Goal: Information Seeking & Learning: Learn about a topic

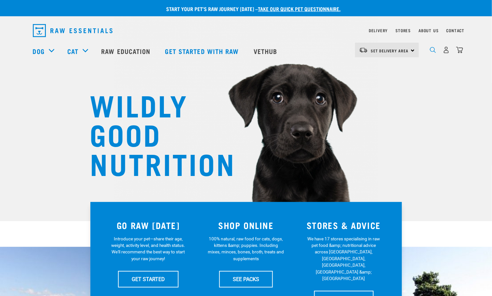
click at [432, 50] on img "dropdown navigation" at bounding box center [433, 50] width 6 height 6
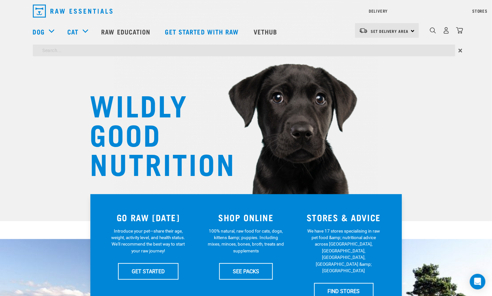
type input "rabbit and heart"
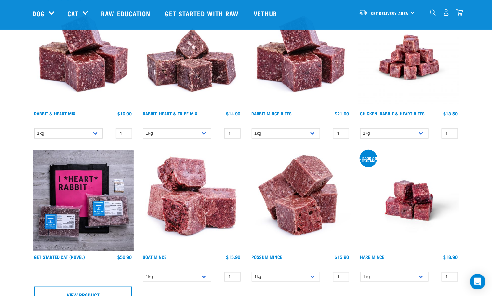
scroll to position [49, 0]
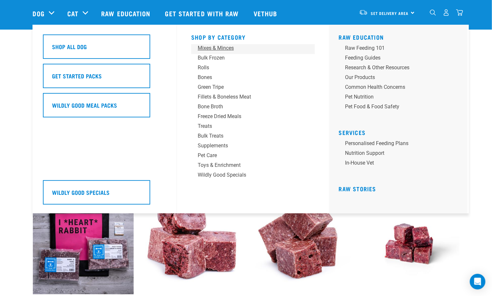
click at [225, 48] on div "Mixes & Minces" at bounding box center [248, 48] width 101 height 8
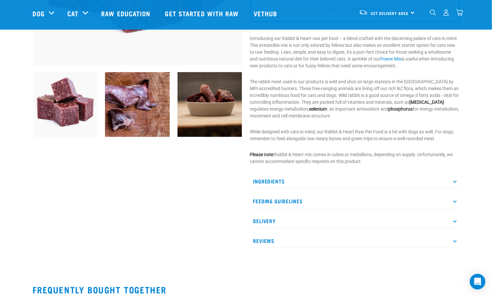
scroll to position [195, 0]
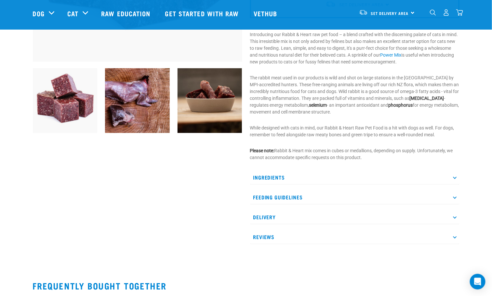
click at [286, 174] on p "Ingredients" at bounding box center [354, 177] width 209 height 15
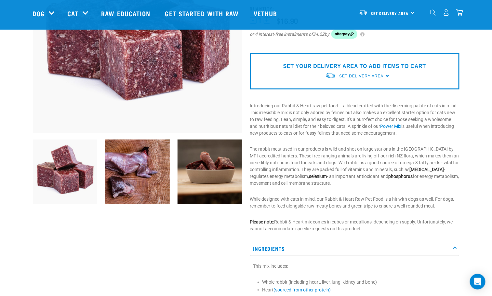
scroll to position [146, 0]
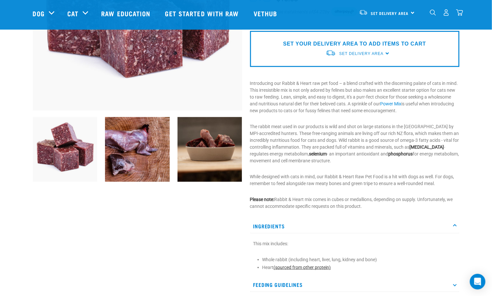
click at [305, 269] on link "(sourced from other protein)" at bounding box center [302, 266] width 57 height 5
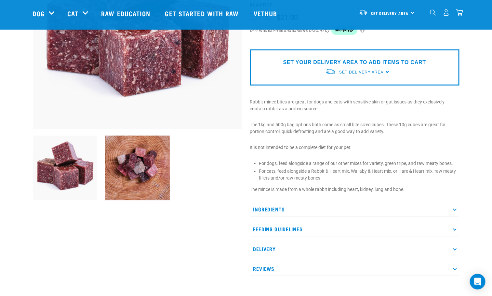
scroll to position [146, 0]
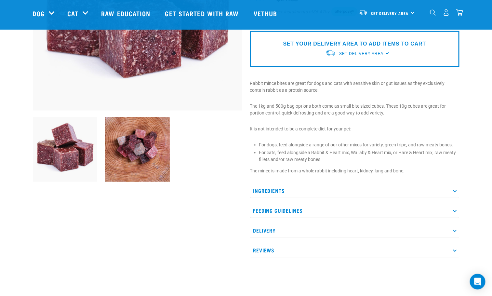
click at [291, 187] on p "Ingredients" at bounding box center [354, 190] width 209 height 15
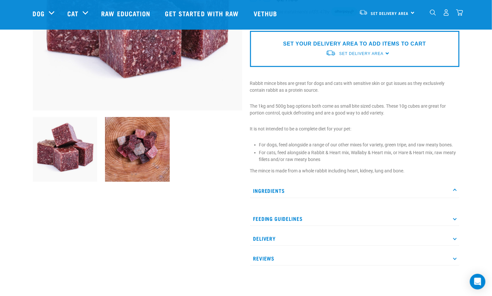
click at [302, 186] on p "Ingredients" at bounding box center [354, 190] width 209 height 15
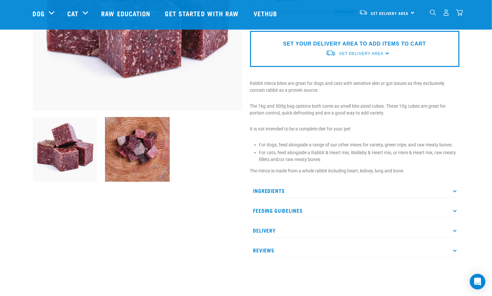
click at [284, 187] on p "Ingredients" at bounding box center [354, 190] width 209 height 15
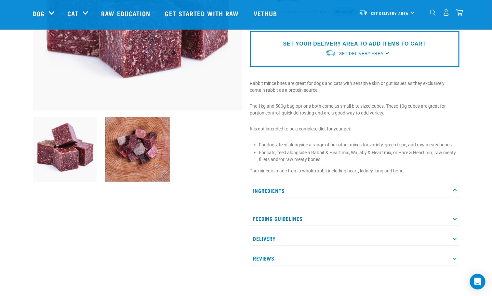
click at [267, 191] on p "Ingredients" at bounding box center [354, 190] width 209 height 15
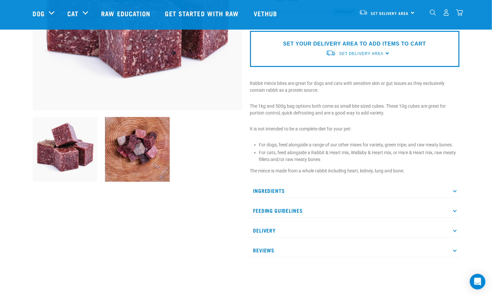
click at [275, 189] on p "Ingredients" at bounding box center [354, 190] width 209 height 15
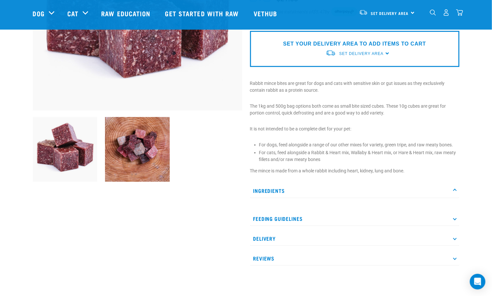
click at [294, 216] on p "Feeding Guidelines" at bounding box center [354, 218] width 209 height 15
click at [273, 190] on p "Ingredients" at bounding box center [354, 190] width 209 height 15
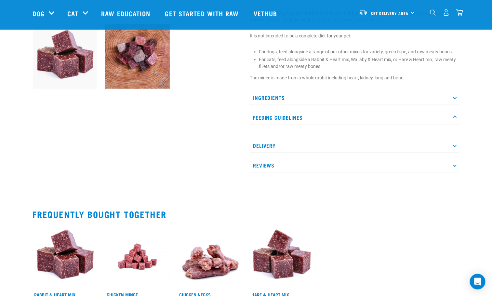
scroll to position [244, 0]
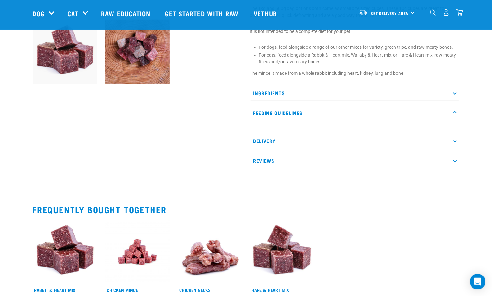
click at [291, 93] on p "Ingredients" at bounding box center [354, 93] width 209 height 15
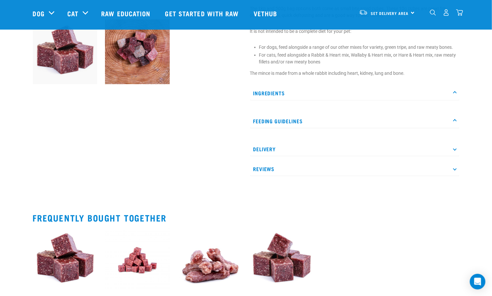
click at [308, 119] on p "Feeding Guidelines" at bounding box center [354, 121] width 209 height 15
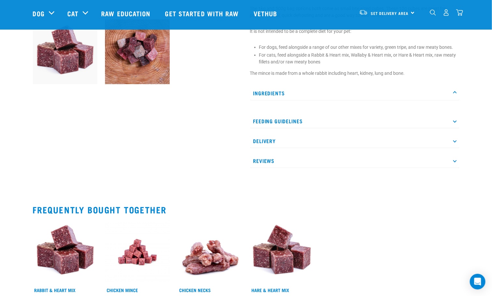
click at [288, 141] on p "Delivery" at bounding box center [354, 141] width 209 height 15
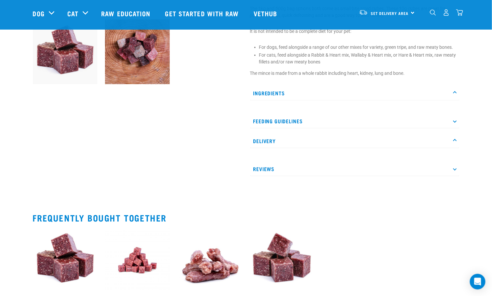
click at [288, 141] on p "Delivery" at bounding box center [354, 141] width 209 height 15
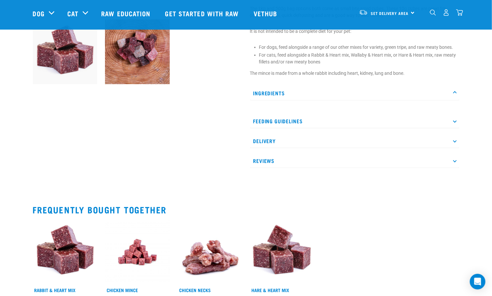
click at [282, 156] on p "Reviews" at bounding box center [354, 160] width 209 height 15
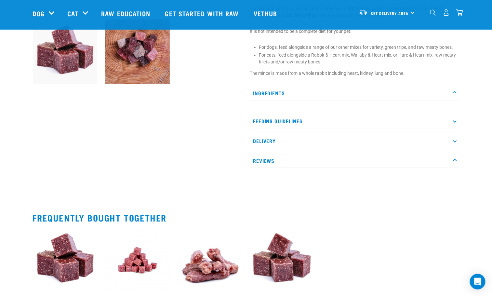
click at [282, 156] on p "Reviews" at bounding box center [354, 160] width 209 height 15
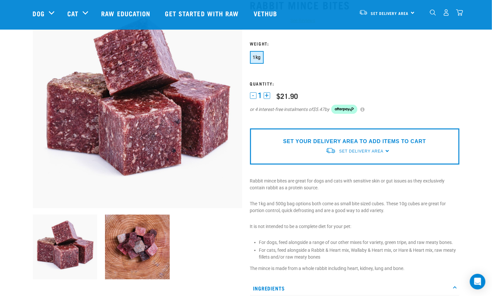
scroll to position [0, 0]
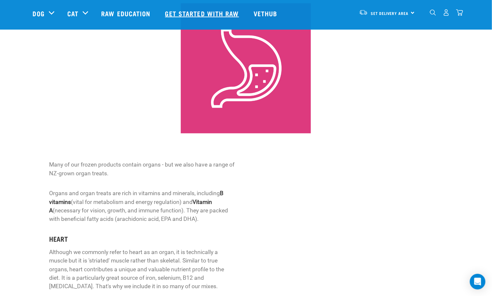
scroll to position [49, 0]
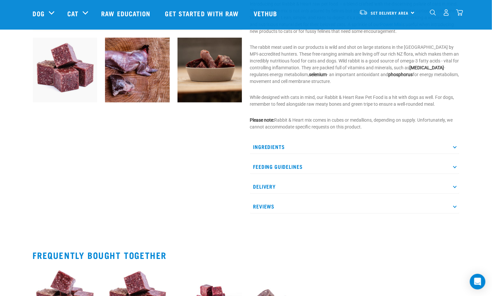
scroll to position [243, 0]
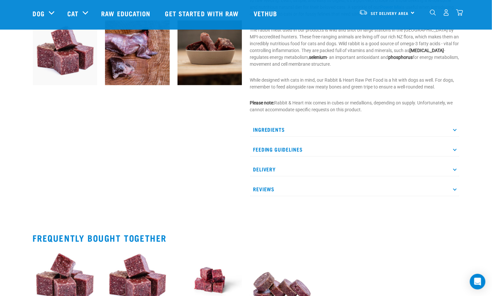
click at [286, 130] on p "Ingredients" at bounding box center [354, 129] width 209 height 15
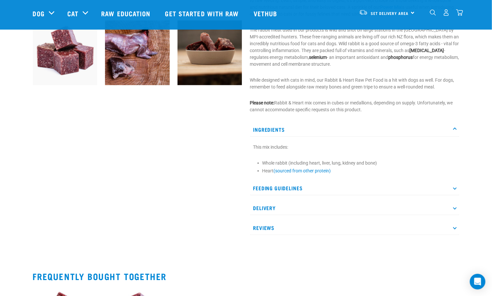
click at [444, 128] on p "Ingredients" at bounding box center [354, 129] width 209 height 15
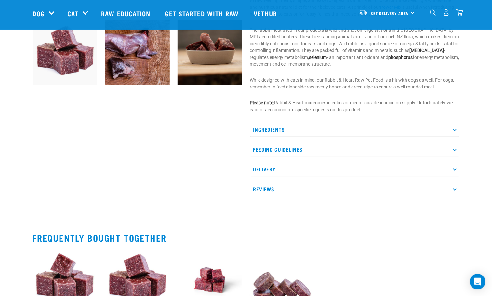
click at [444, 128] on p "Ingredients" at bounding box center [354, 129] width 209 height 15
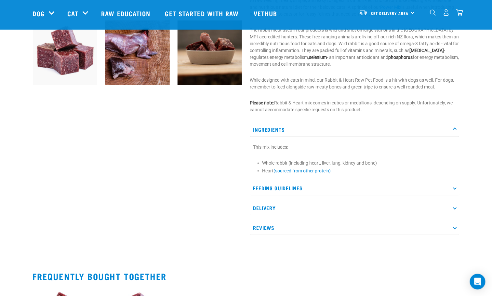
click at [444, 128] on p "Ingredients" at bounding box center [354, 129] width 209 height 15
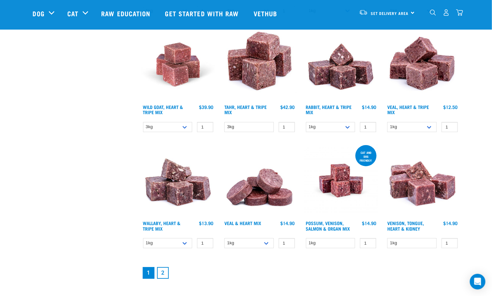
scroll to position [877, 0]
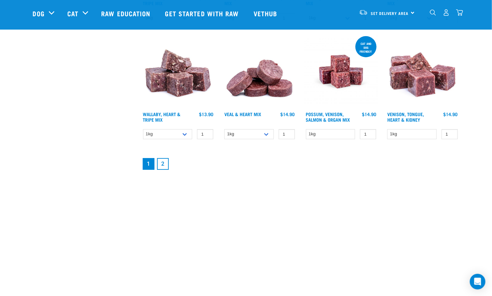
click at [162, 164] on link "2" at bounding box center [163, 164] width 12 height 12
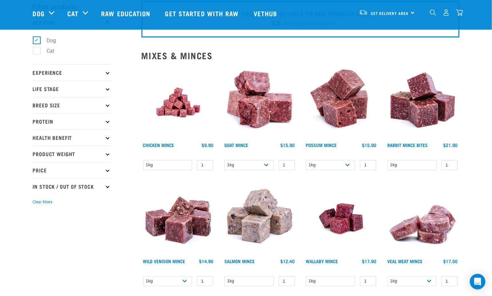
scroll to position [49, 0]
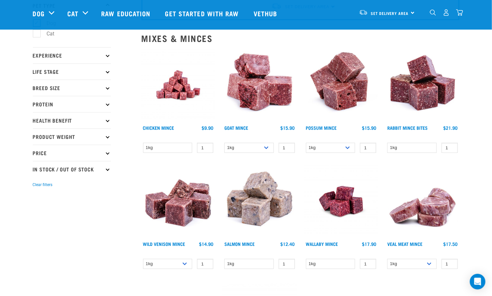
click at [258, 107] on img at bounding box center [260, 85] width 74 height 74
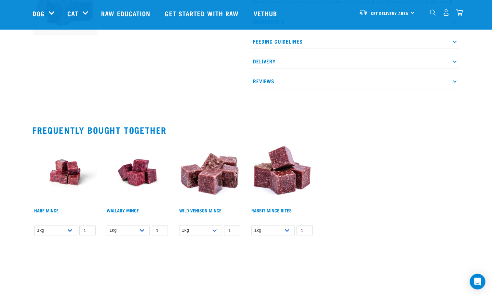
scroll to position [341, 0]
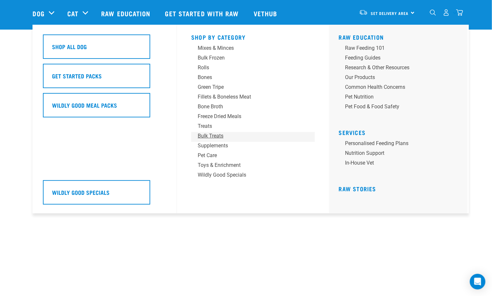
click at [288, 137] on div "Bulk Treats" at bounding box center [248, 136] width 101 height 8
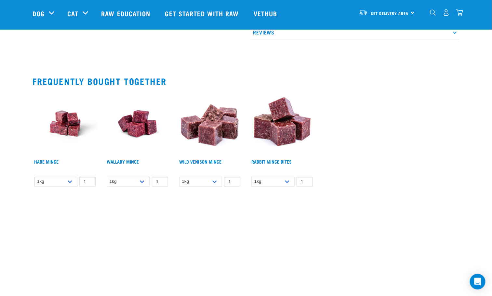
click at [3, 12] on nav "Set Delivery Area [GEOGRAPHIC_DATA] [GEOGRAPHIC_DATA] Dog Shop All Dog Cat" at bounding box center [246, 13] width 492 height 26
